Goal: Task Accomplishment & Management: Manage account settings

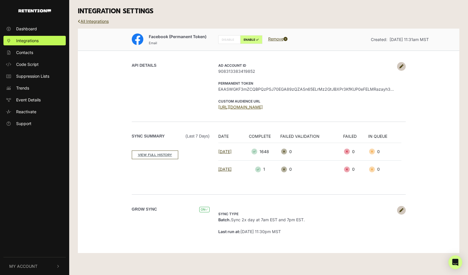
click at [263, 106] on link "[URL][DOMAIN_NAME]" at bounding box center [240, 106] width 44 height 5
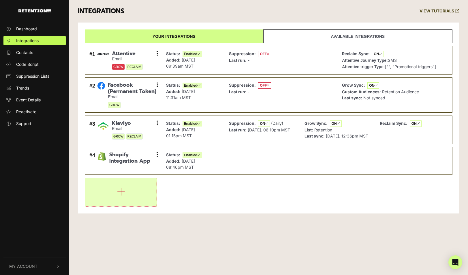
click at [130, 192] on button "button" at bounding box center [120, 192] width 71 height 28
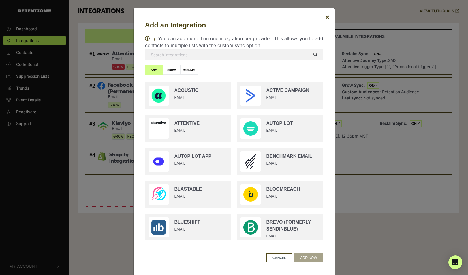
click at [161, 49] on input "text" at bounding box center [234, 55] width 178 height 12
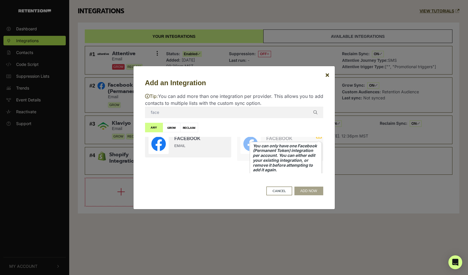
scroll to position [10, 0]
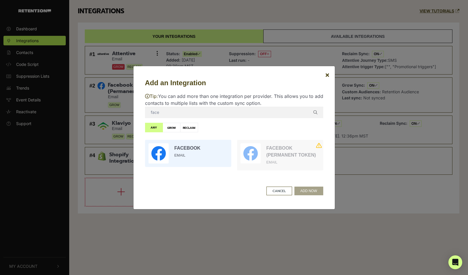
type input "face"
click at [198, 146] on input "radio" at bounding box center [188, 153] width 92 height 33
radio input "true"
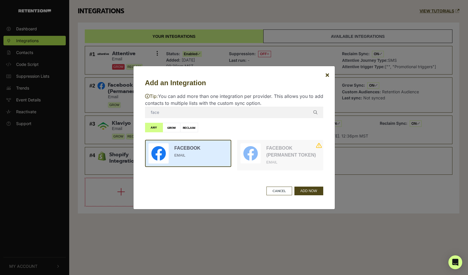
click at [198, 146] on input "radio" at bounding box center [188, 153] width 92 height 33
click at [312, 193] on button "ADD NOW" at bounding box center [308, 190] width 29 height 9
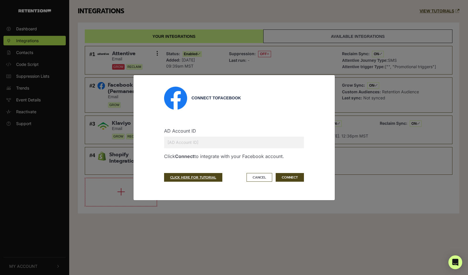
click at [185, 142] on input "text" at bounding box center [234, 142] width 140 height 12
paste input "908313383419852"
type input "908313383419852"
click at [290, 177] on button "CONNECT" at bounding box center [290, 177] width 28 height 9
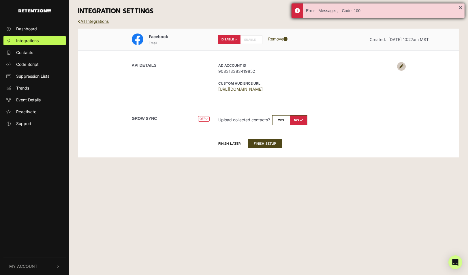
click at [340, 15] on div "Error - Message: , - Code: 100" at bounding box center [378, 10] width 173 height 15
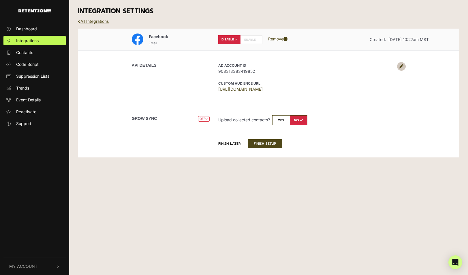
click at [277, 120] on input "checkbox" at bounding box center [289, 120] width 35 height 10
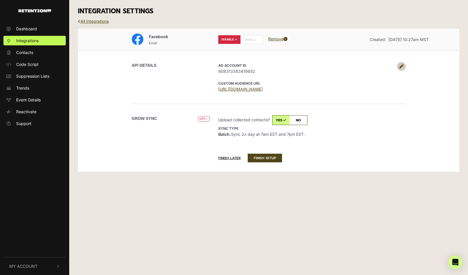
click at [301, 121] on input "checkbox" at bounding box center [289, 120] width 35 height 10
checkbox input "false"
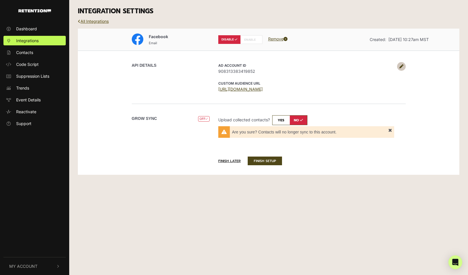
click at [103, 22] on link "All Integrations" at bounding box center [93, 21] width 31 height 5
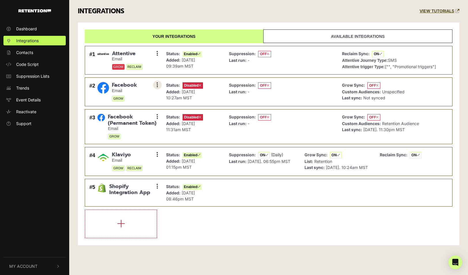
click at [158, 85] on icon at bounding box center [157, 85] width 1 height 6
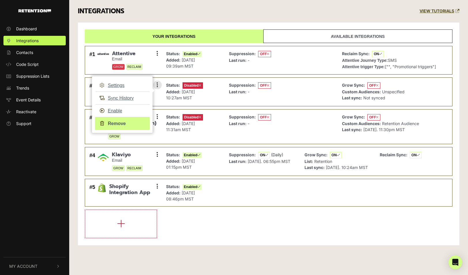
click at [129, 122] on link "Remove" at bounding box center [122, 123] width 55 height 13
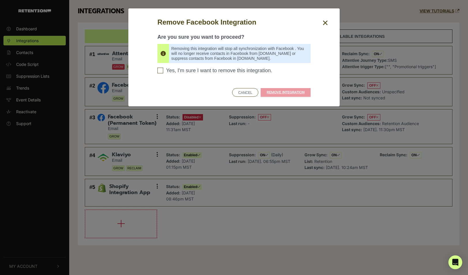
click at [168, 69] on span "Yes, I'm sure I want to remove this integration." at bounding box center [219, 70] width 106 height 6
click at [163, 69] on input "Yes, I'm sure I want to remove this integration. Please confirm to continue" at bounding box center [160, 70] width 6 height 6
checkbox input "true"
click at [296, 93] on link "REMOVE INTEGRATION" at bounding box center [286, 92] width 50 height 9
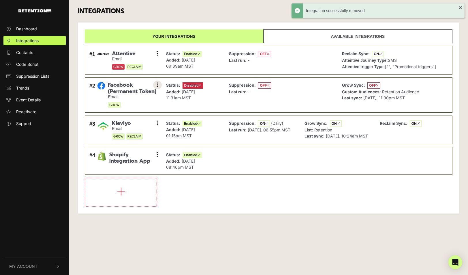
click at [155, 85] on button at bounding box center [157, 84] width 9 height 9
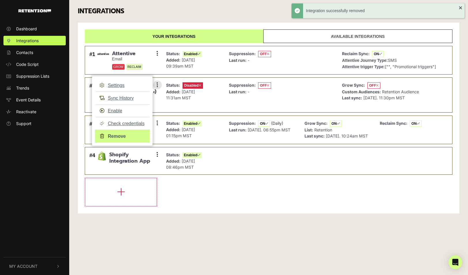
click at [124, 134] on link "Remove" at bounding box center [122, 136] width 55 height 13
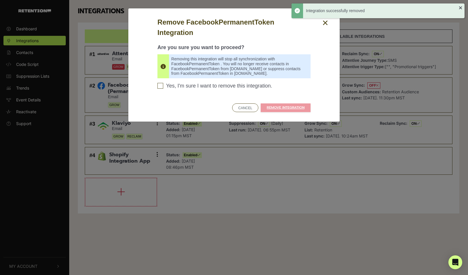
click at [185, 85] on span "Yes, I'm sure I want to remove this integration." at bounding box center [219, 86] width 106 height 6
click at [163, 85] on input "Yes, I'm sure I want to remove this integration. Please confirm to continue" at bounding box center [160, 86] width 6 height 6
checkbox input "true"
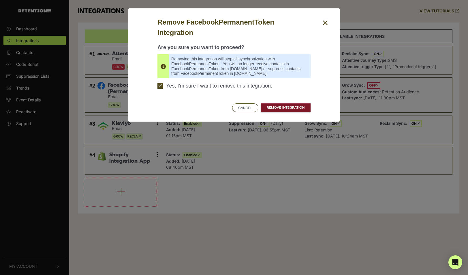
click at [286, 106] on link "REMOVE INTEGRATION" at bounding box center [286, 107] width 50 height 9
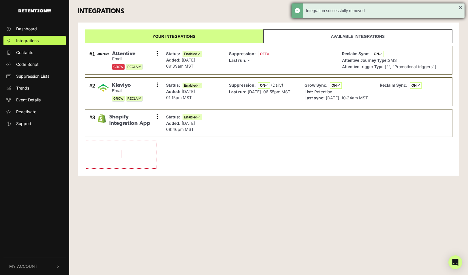
click at [463, 9] on div "Integration successfully removed" at bounding box center [378, 10] width 173 height 15
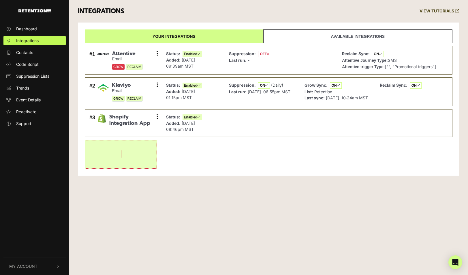
click at [123, 158] on icon "button" at bounding box center [121, 153] width 8 height 9
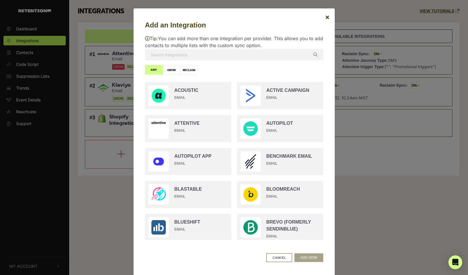
click at [183, 59] on input "text" at bounding box center [234, 55] width 178 height 12
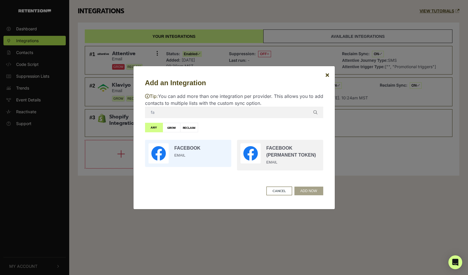
type input "fa"
click at [190, 147] on input "radio" at bounding box center [188, 153] width 92 height 33
radio input "true"
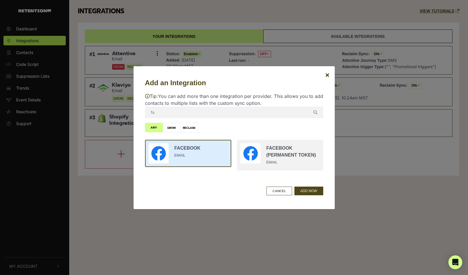
click at [190, 147] on input "radio" at bounding box center [188, 153] width 92 height 33
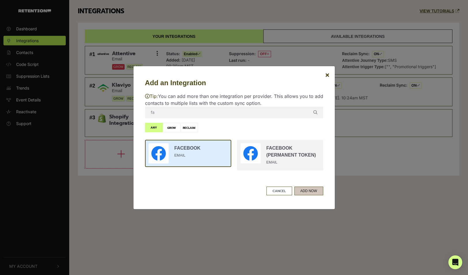
click at [316, 189] on button "ADD NOW" at bounding box center [308, 190] width 29 height 9
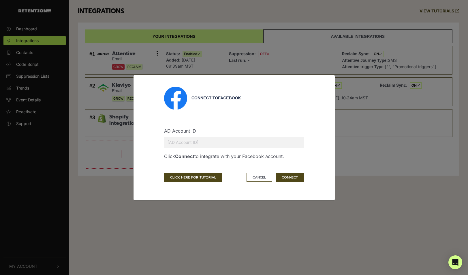
click at [209, 140] on input "text" at bounding box center [234, 142] width 140 height 12
paste input "908313383419852"
type input "908313383419852"
click at [294, 178] on button "CONNECT" at bounding box center [290, 177] width 28 height 9
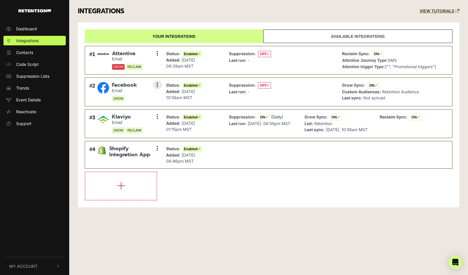
click at [158, 86] on button at bounding box center [157, 84] width 9 height 9
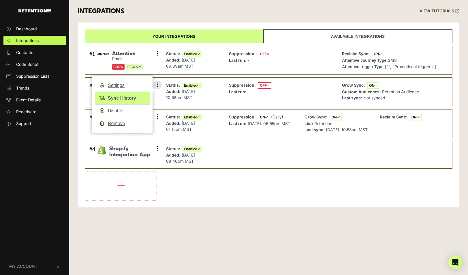
click at [128, 96] on link "Sync History" at bounding box center [122, 97] width 55 height 13
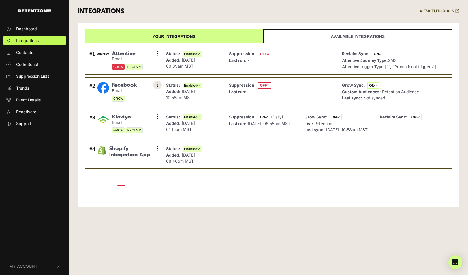
click at [154, 83] on button at bounding box center [157, 84] width 9 height 9
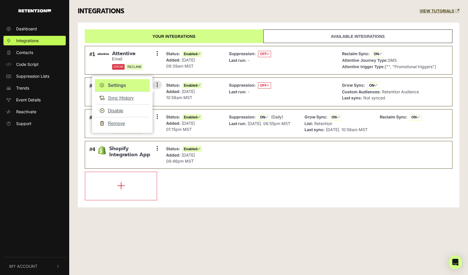
click at [122, 84] on link "Settings" at bounding box center [122, 85] width 55 height 13
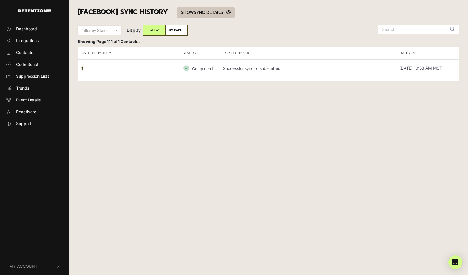
click at [203, 12] on link "SHOW HIDE SYNC DETAILS" at bounding box center [206, 12] width 58 height 11
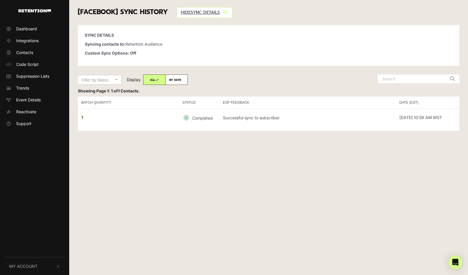
click at [134, 52] on strong "Custom Sync Options: Off" at bounding box center [111, 52] width 52 height 5
click at [149, 44] on p "Syncing contacts to: Retention Audience" at bounding box center [269, 44] width 368 height 6
drag, startPoint x: 149, startPoint y: 44, endPoint x: 137, endPoint y: 44, distance: 11.8
click at [137, 44] on p "Syncing contacts to: Retention Audience" at bounding box center [269, 44] width 368 height 6
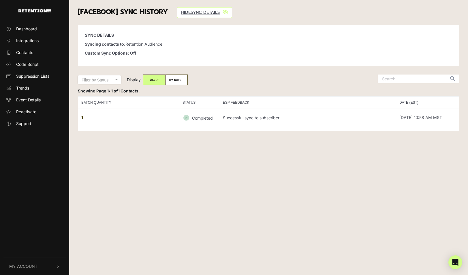
click at [137, 44] on p "Syncing contacts to: Retention Audience" at bounding box center [269, 44] width 368 height 6
drag, startPoint x: 137, startPoint y: 44, endPoint x: 151, endPoint y: 44, distance: 14.1
click at [151, 44] on p "Syncing contacts to: Retention Audience" at bounding box center [269, 44] width 368 height 6
drag, startPoint x: 151, startPoint y: 44, endPoint x: 142, endPoint y: 44, distance: 8.7
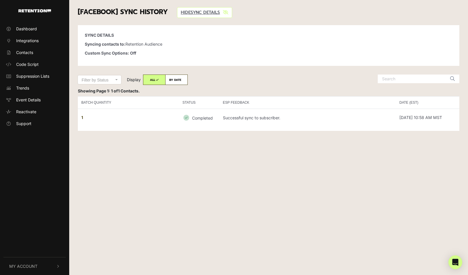
click at [142, 44] on p "Syncing contacts to: Retention Audience" at bounding box center [269, 44] width 368 height 6
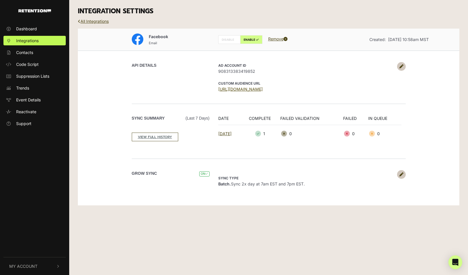
click at [263, 89] on link "[URL][DOMAIN_NAME]" at bounding box center [240, 89] width 44 height 5
